Goal: Task Accomplishment & Management: Manage account settings

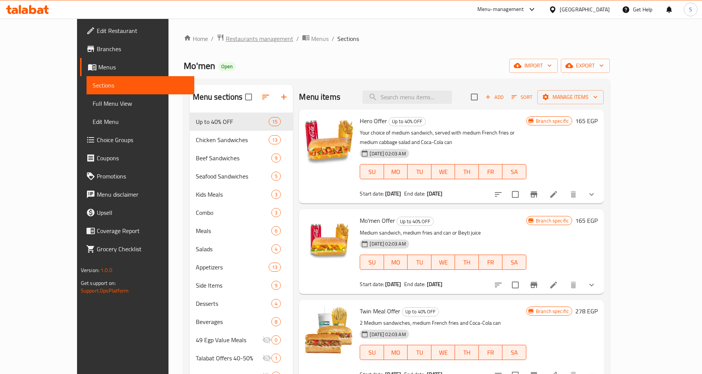
click at [226, 39] on span "Restaurants management" at bounding box center [260, 38] width 68 height 9
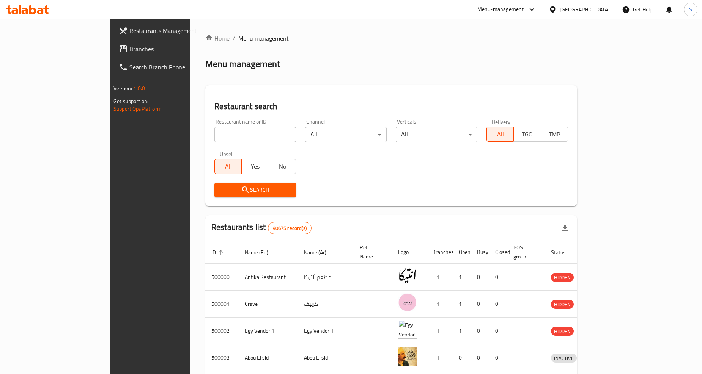
click at [214, 137] on input "search" at bounding box center [255, 134] width 82 height 15
paste input "693049"
type input "693049"
click button "Search" at bounding box center [255, 190] width 82 height 14
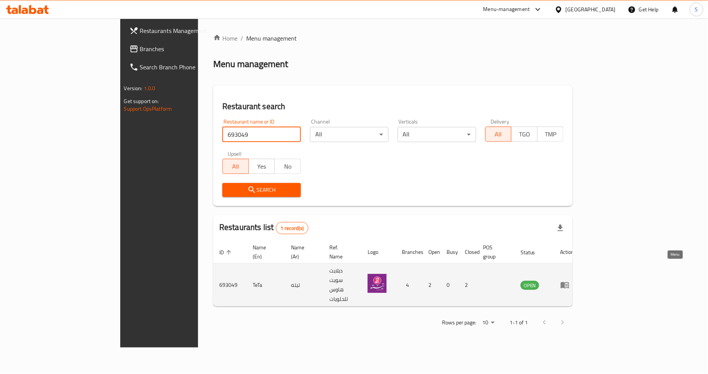
click at [574, 281] on link "enhanced table" at bounding box center [567, 285] width 14 height 9
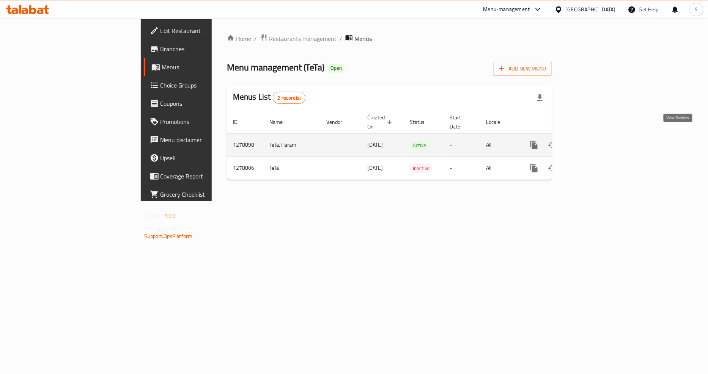
click at [593, 141] on icon "enhanced table" at bounding box center [588, 145] width 9 height 9
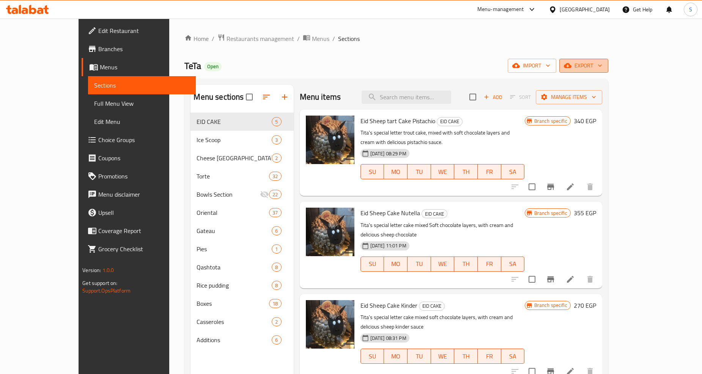
click at [602, 63] on span "export" at bounding box center [583, 65] width 37 height 9
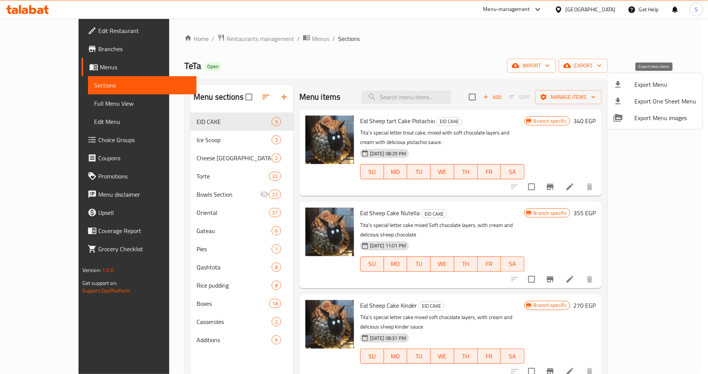
click at [655, 81] on span "Export Menu" at bounding box center [665, 84] width 62 height 9
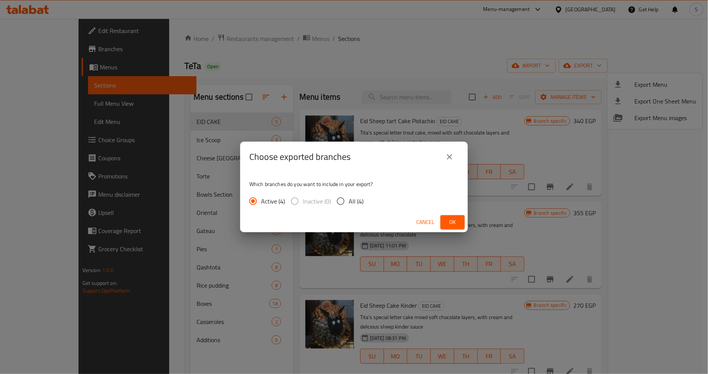
click at [338, 206] on input "All (4)" at bounding box center [341, 201] width 16 height 16
radio input "true"
click at [453, 219] on span "Ok" at bounding box center [452, 222] width 12 height 9
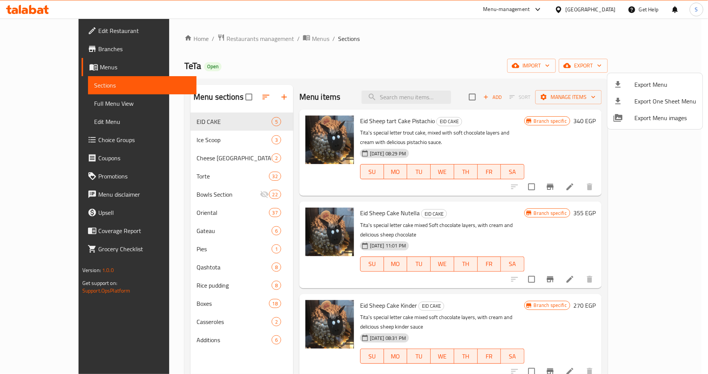
click at [44, 49] on div at bounding box center [354, 187] width 708 height 374
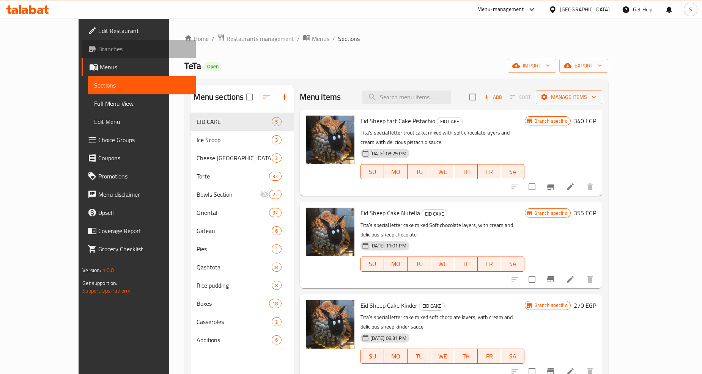
click at [98, 49] on span "Branches" at bounding box center [143, 48] width 91 height 9
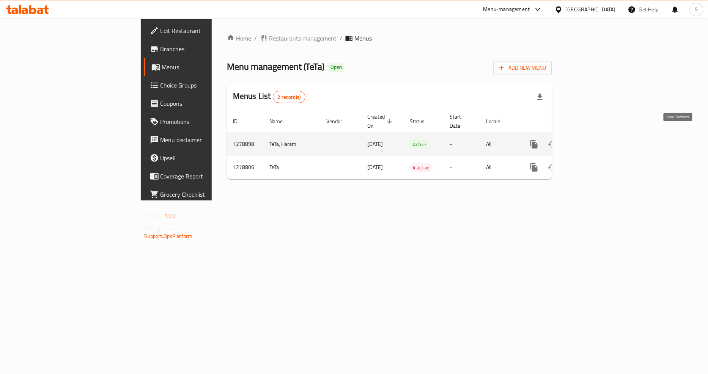
click at [598, 135] on link "enhanced table" at bounding box center [588, 144] width 18 height 18
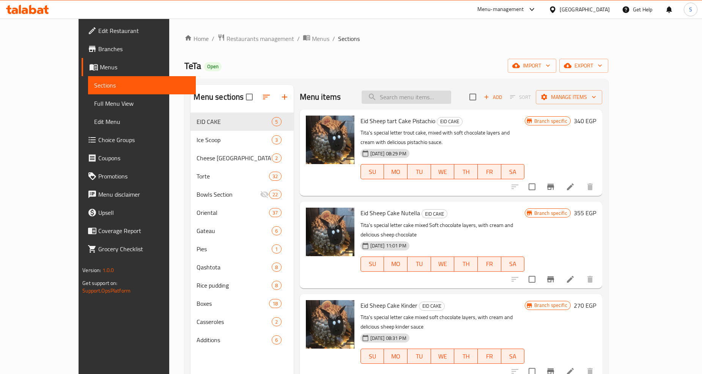
click at [430, 103] on input "search" at bounding box center [405, 97] width 89 height 13
paste input "Oriental Plain Mixed"
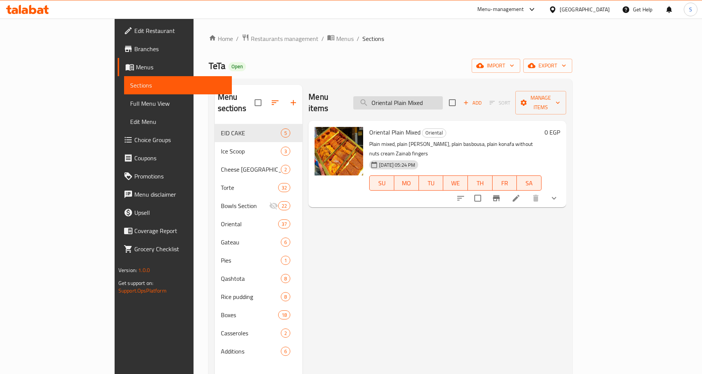
click at [443, 100] on input "Oriental Plain Mixed" at bounding box center [397, 102] width 89 height 13
paste input "Box 1 ١) تورته مقاس ١٨ + ½ مشكل شرقي"
type input "Box 1 ١) تورته مقاس ١٨ + ½ مشكل شرقي"
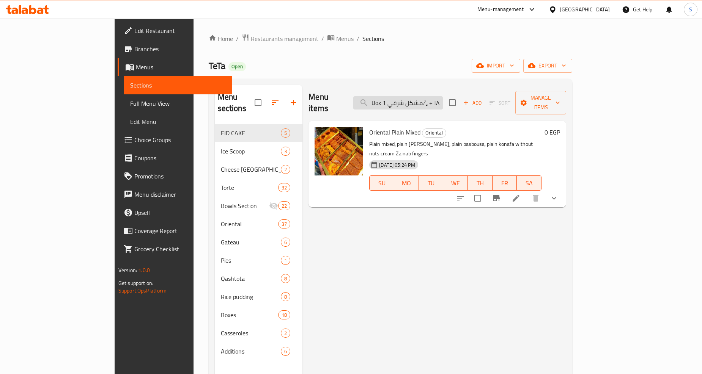
scroll to position [0, 35]
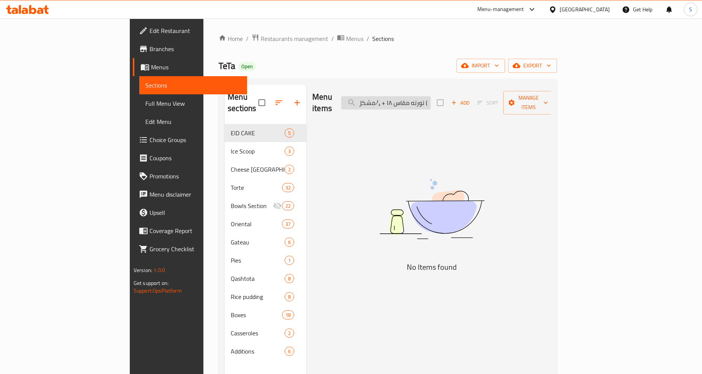
click at [430, 104] on input "Box 1 ١) تورته مقاس ١٨ + ½ مشكل شرقي" at bounding box center [385, 102] width 89 height 13
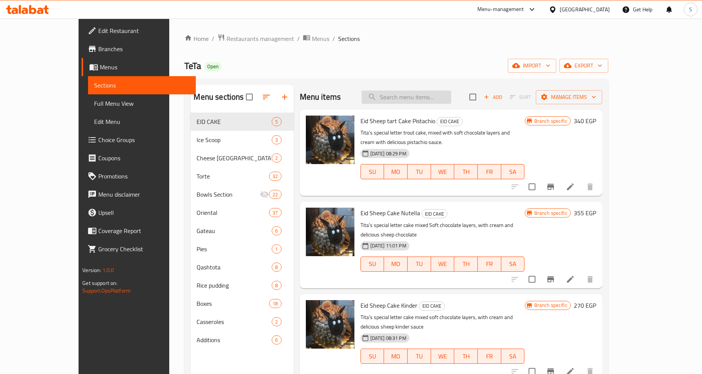
click at [426, 95] on input "search" at bounding box center [405, 97] width 89 height 13
paste input "تورته مقاس ١٨"
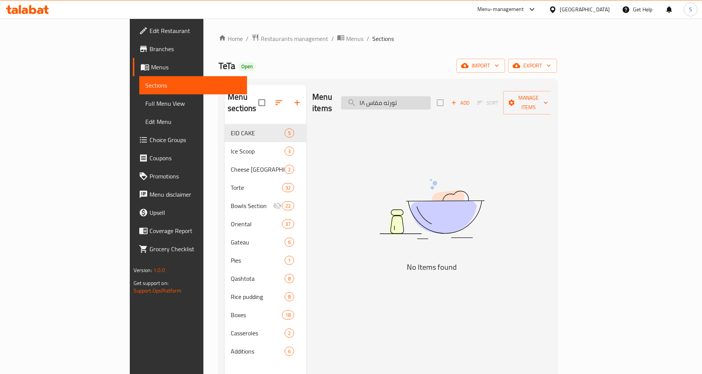
click at [411, 97] on input "تورته مقاس ١٨" at bounding box center [385, 102] width 89 height 13
click at [414, 99] on input "تورته مقاس" at bounding box center [385, 102] width 89 height 13
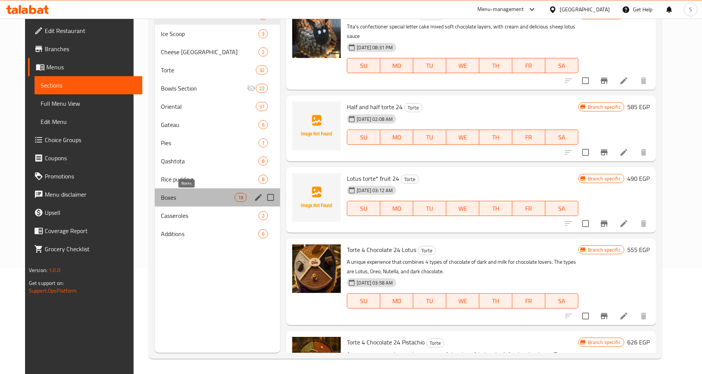
click at [185, 195] on span "Boxes" at bounding box center [198, 197] width 74 height 9
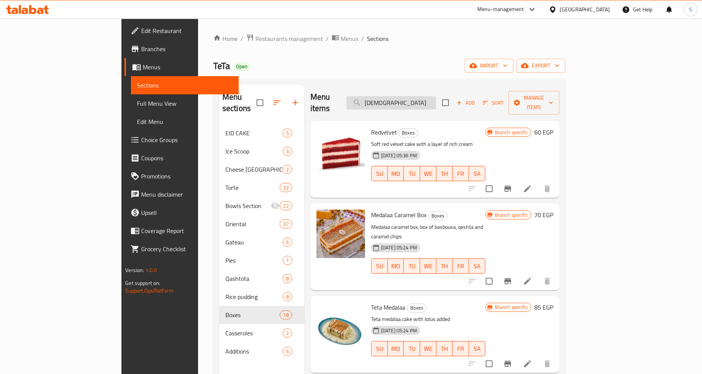
click at [421, 99] on input "[DEMOGRAPHIC_DATA]" at bounding box center [390, 102] width 89 height 13
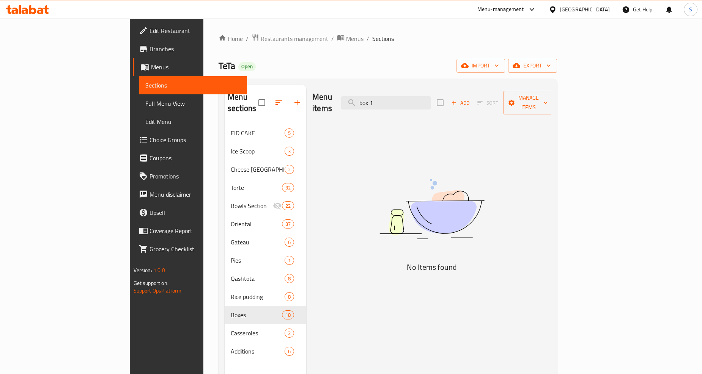
click at [422, 88] on div "Menu items box 1 Add Sort Manage items" at bounding box center [431, 103] width 239 height 36
click at [430, 97] on input "box 1" at bounding box center [385, 102] width 89 height 13
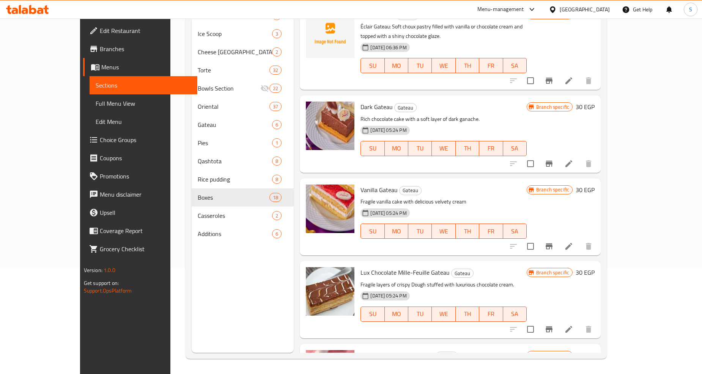
type input "جاتوه"
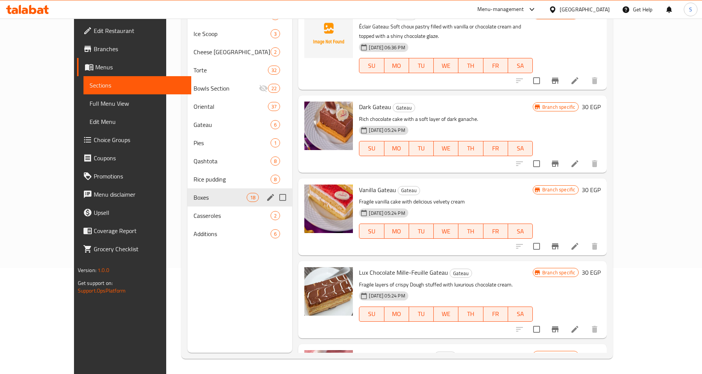
click at [199, 195] on span "Boxes" at bounding box center [219, 197] width 53 height 9
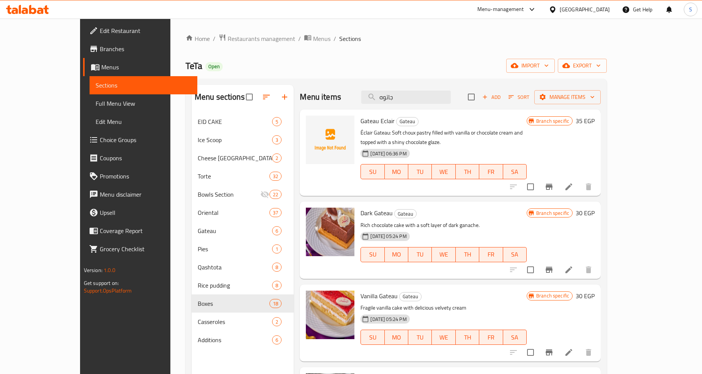
click at [503, 97] on button "Add" at bounding box center [491, 97] width 24 height 12
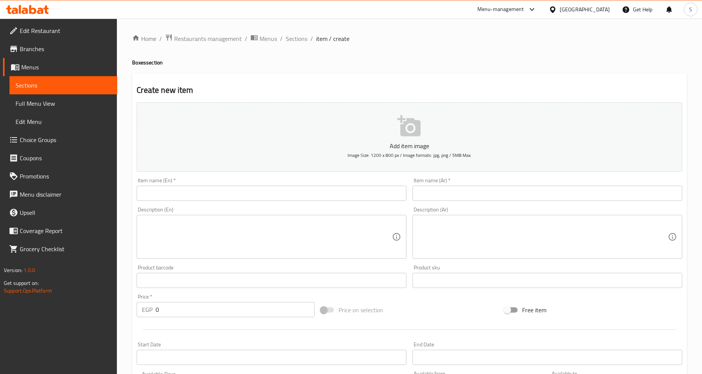
click at [223, 189] on input "text" at bounding box center [272, 193] width 270 height 15
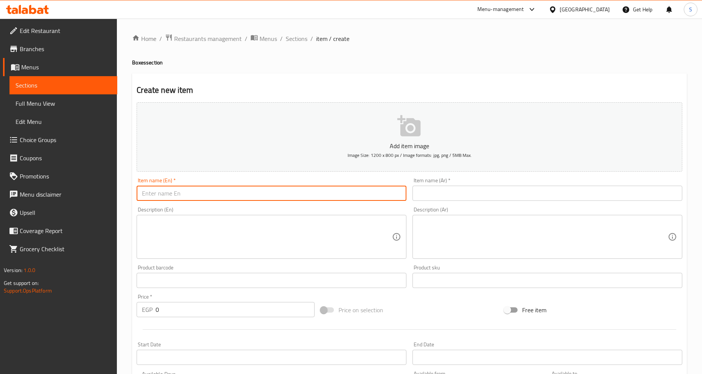
paste input "Box 1"
type input "Box 1"
click at [490, 193] on input "text" at bounding box center [547, 193] width 270 height 15
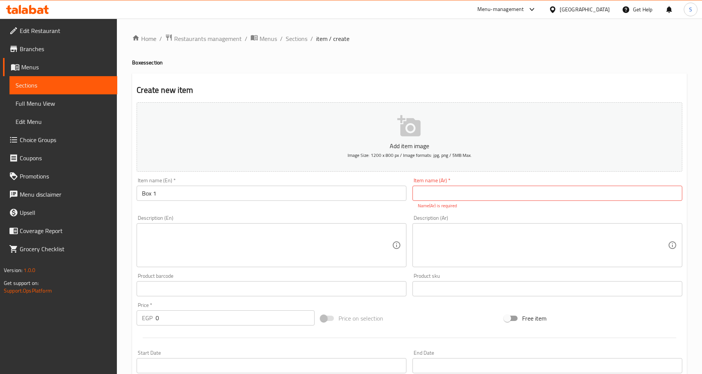
click at [489, 193] on input "text" at bounding box center [547, 193] width 270 height 15
paste input "علبة"
type input "علبة 1"
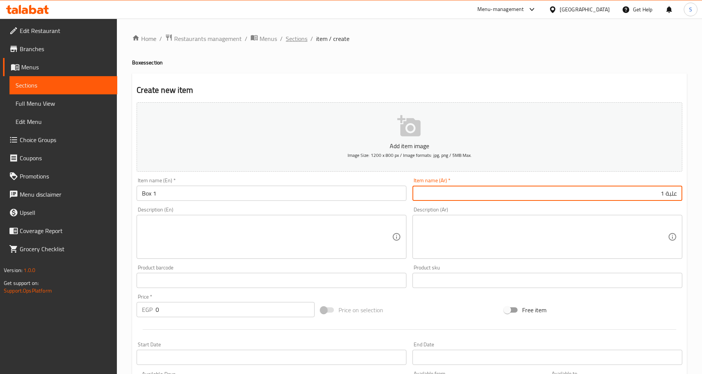
click at [290, 40] on span "Sections" at bounding box center [297, 38] width 22 height 9
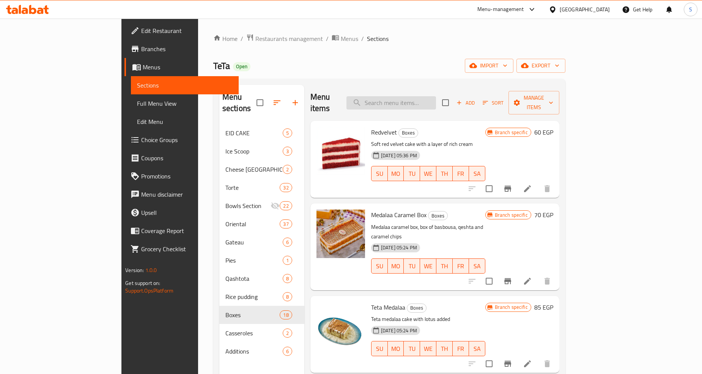
click at [436, 100] on input "search" at bounding box center [390, 102] width 89 height 13
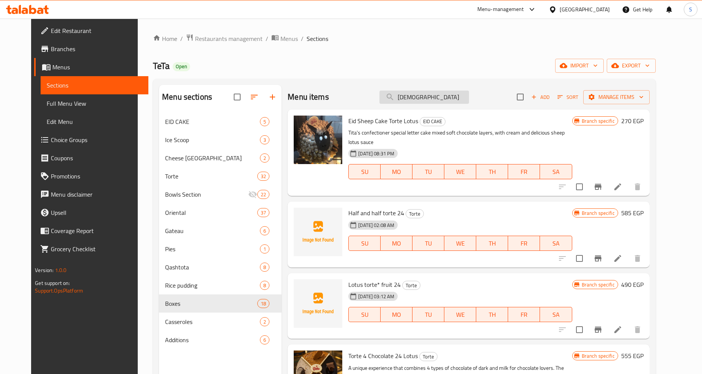
click at [440, 96] on input "[DEMOGRAPHIC_DATA]" at bounding box center [423, 97] width 89 height 13
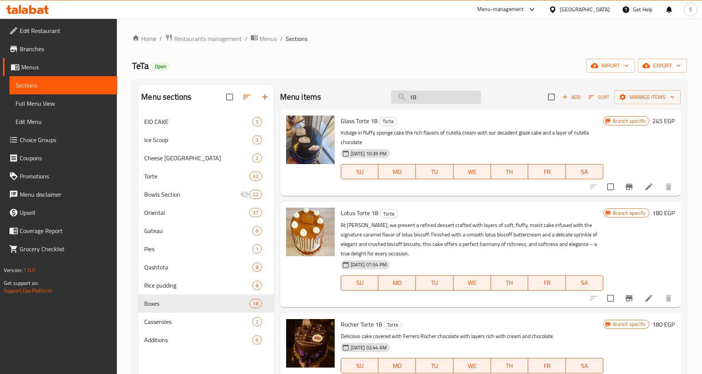
click at [441, 101] on input "18" at bounding box center [435, 97] width 89 height 13
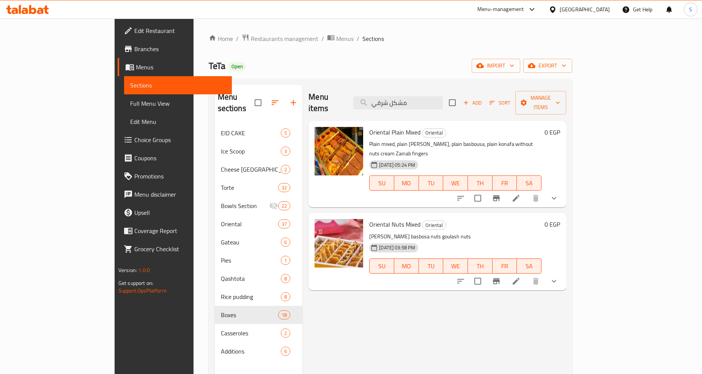
click at [563, 189] on button "show more" at bounding box center [554, 198] width 18 height 18
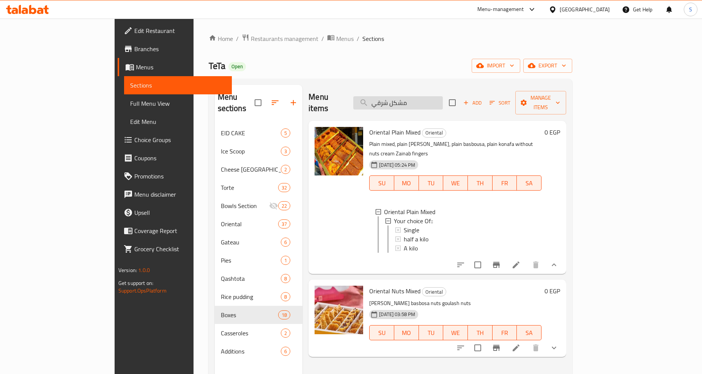
click at [434, 96] on input "مشكل شرقي" at bounding box center [397, 102] width 89 height 13
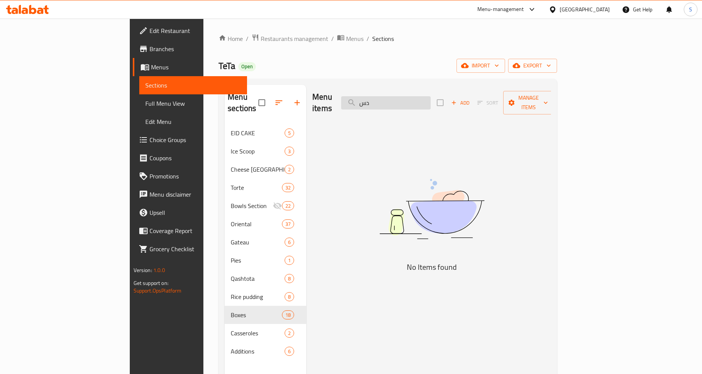
type input "د"
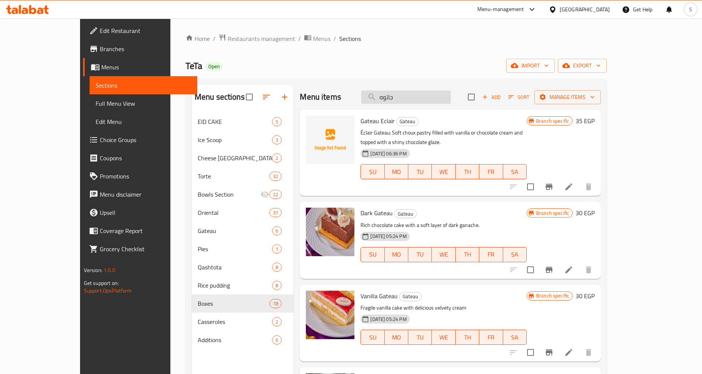
click at [440, 92] on input "جاتوه" at bounding box center [405, 97] width 89 height 13
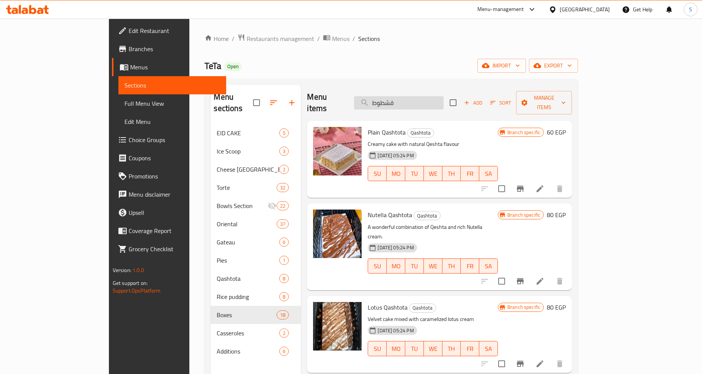
click at [430, 99] on input "قشطوط" at bounding box center [398, 102] width 89 height 13
paste input "دلعه"
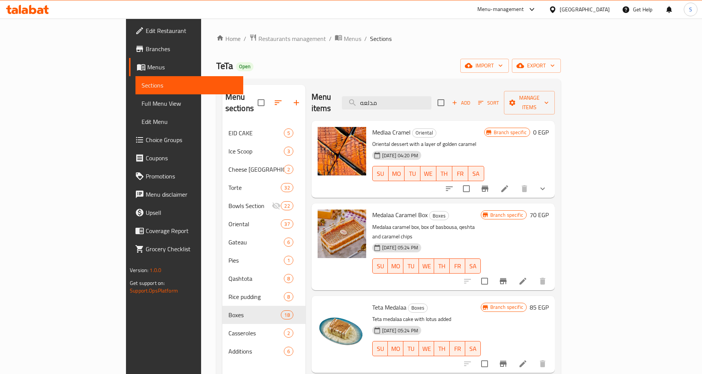
click at [426, 104] on div "Menu items مدلعه Add Sort Manage items" at bounding box center [432, 103] width 243 height 36
click at [425, 104] on input "مدلعه" at bounding box center [386, 102] width 89 height 13
paste input "ديسباسيتو"
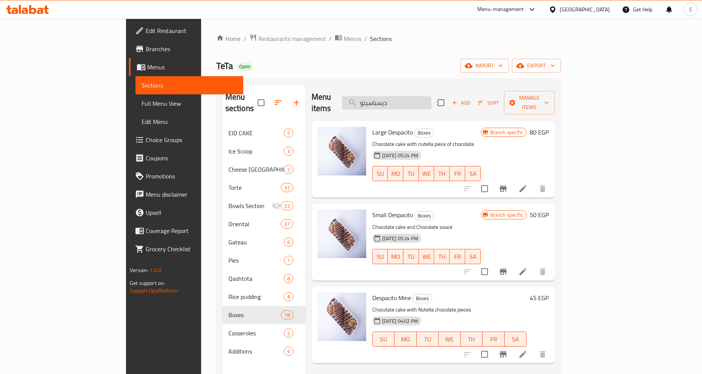
click at [431, 96] on input "ديسباسيتو" at bounding box center [386, 102] width 89 height 13
paste input "كب كيك"
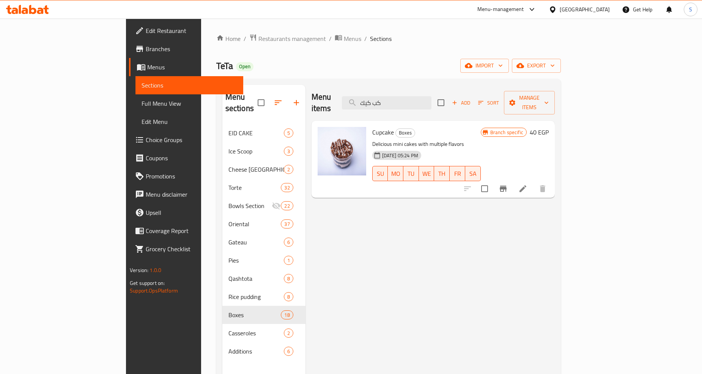
type input "كب كيك"
click at [431, 96] on input "كب كيك" at bounding box center [386, 102] width 89 height 13
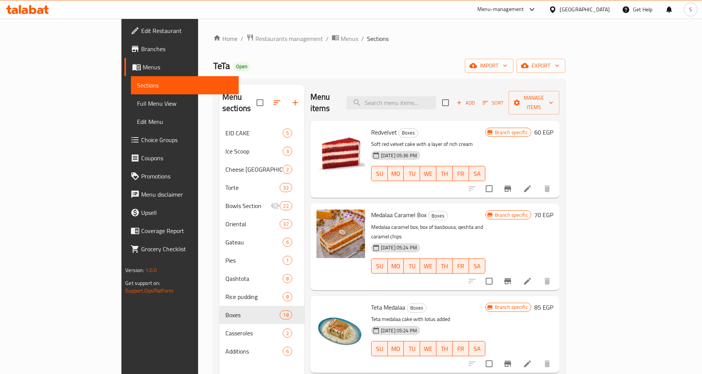
click at [407, 42] on ol "Home / Restaurants management / Menus / Sections" at bounding box center [389, 39] width 352 height 10
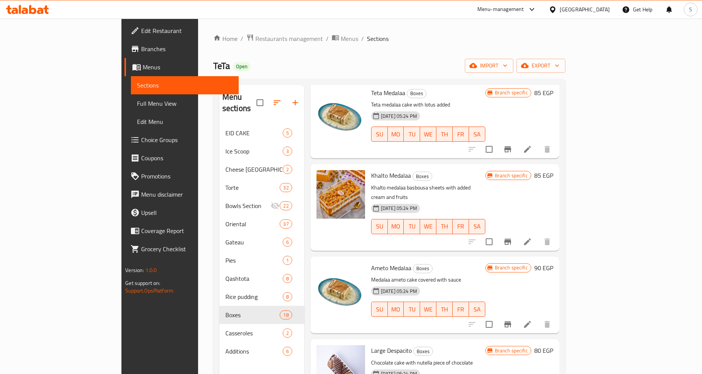
scroll to position [210, 0]
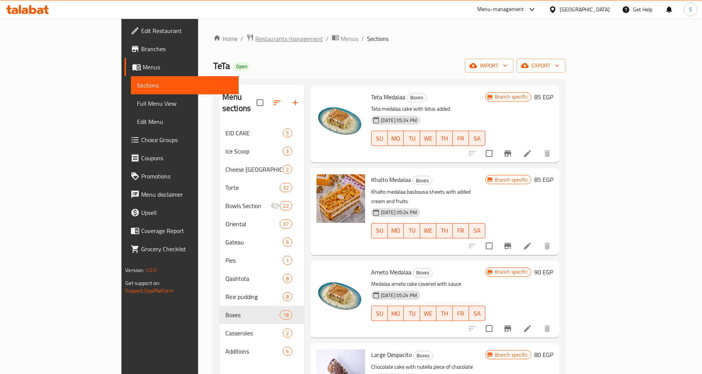
click at [255, 39] on span "Restaurants management" at bounding box center [289, 38] width 68 height 9
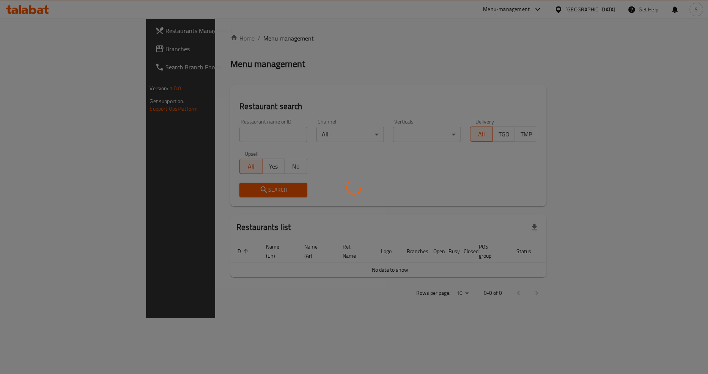
click at [42, 52] on div at bounding box center [354, 187] width 708 height 374
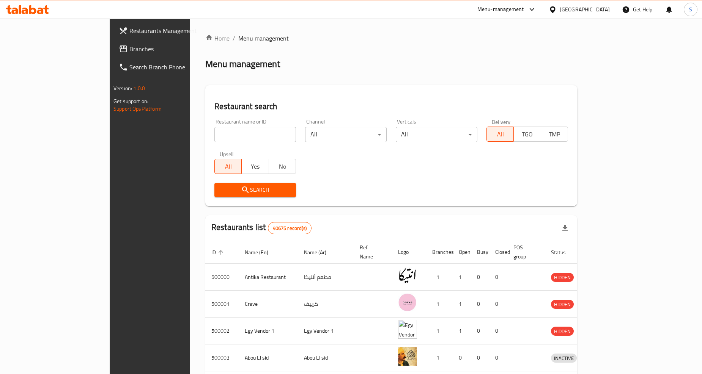
click at [129, 50] on span "Branches" at bounding box center [174, 48] width 91 height 9
